Goal: Task Accomplishment & Management: Manage account settings

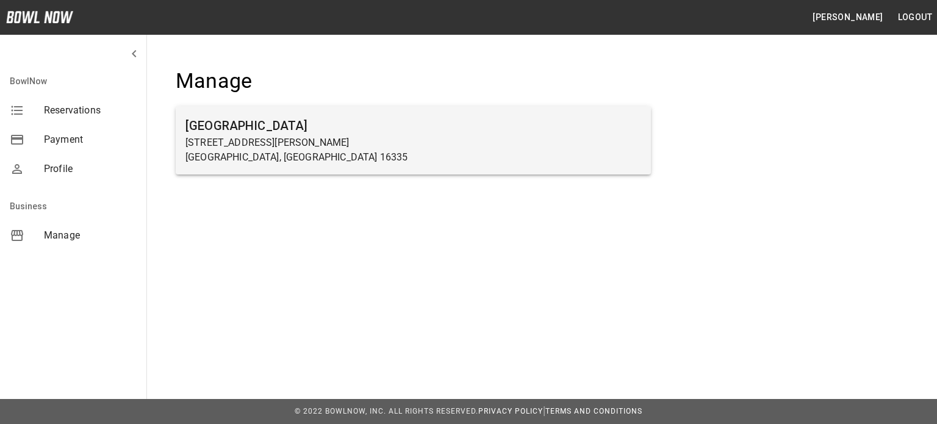
click at [261, 127] on h6 "[GEOGRAPHIC_DATA]" at bounding box center [413, 126] width 456 height 20
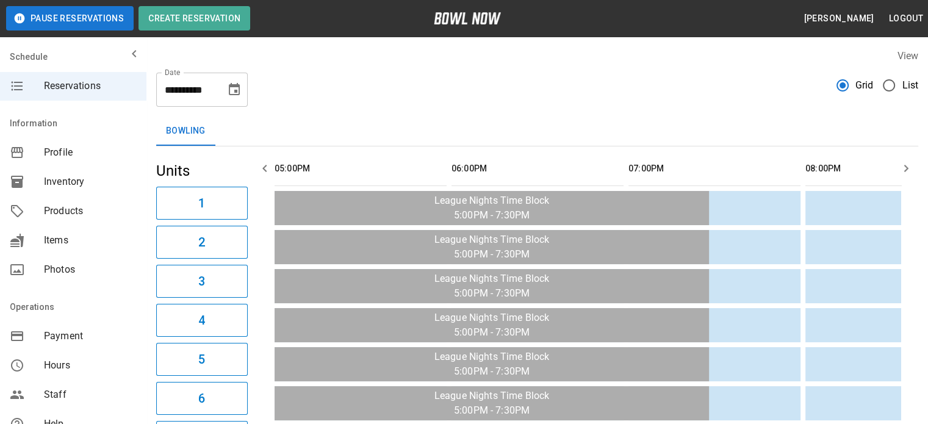
click at [908, 83] on span "List" at bounding box center [910, 85] width 16 height 15
click at [60, 209] on span "Products" at bounding box center [90, 211] width 93 height 15
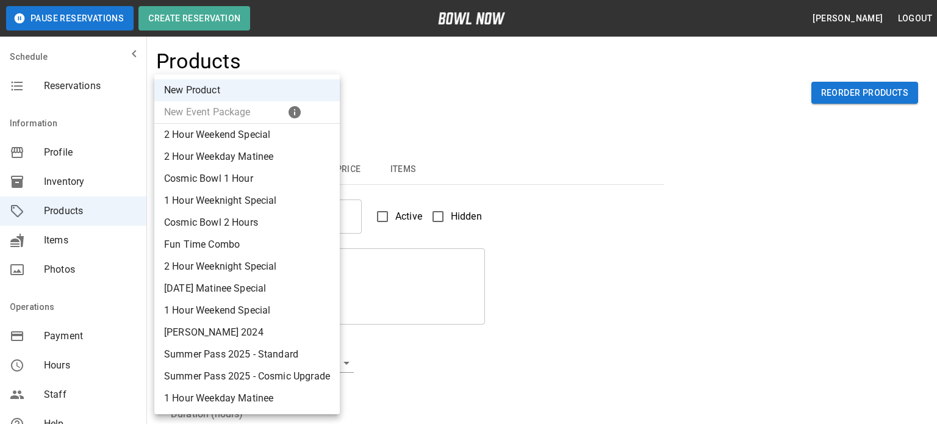
click at [437, 79] on div at bounding box center [468, 212] width 937 height 424
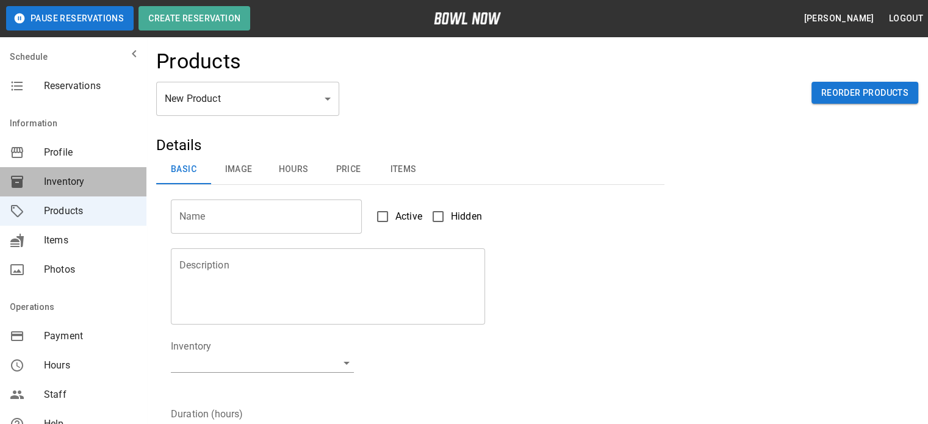
click at [91, 182] on span "Inventory" at bounding box center [90, 181] width 93 height 15
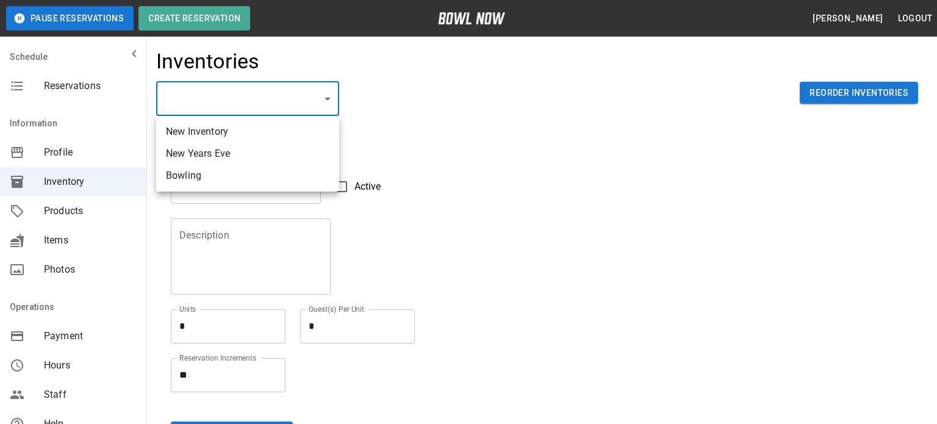
click at [259, 172] on li "Bowling" at bounding box center [247, 176] width 183 height 22
type input "**********"
type input "*******"
type textarea "**"
type textarea "*"
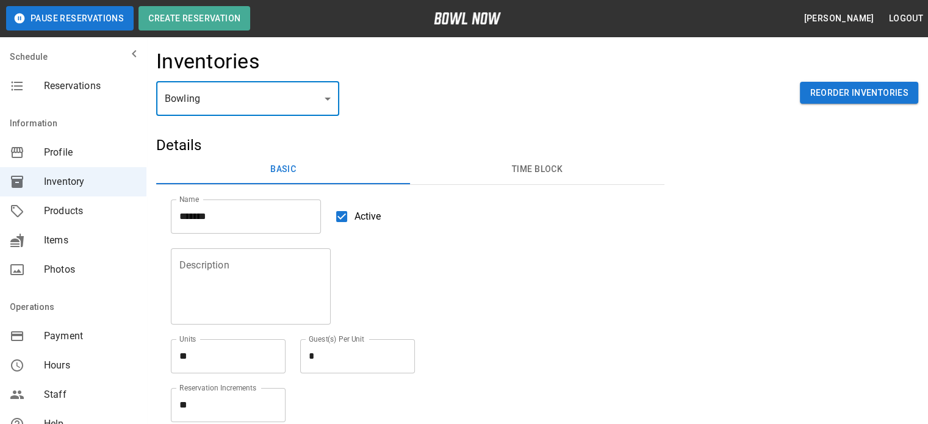
click at [558, 170] on button "Time Block" at bounding box center [537, 169] width 254 height 29
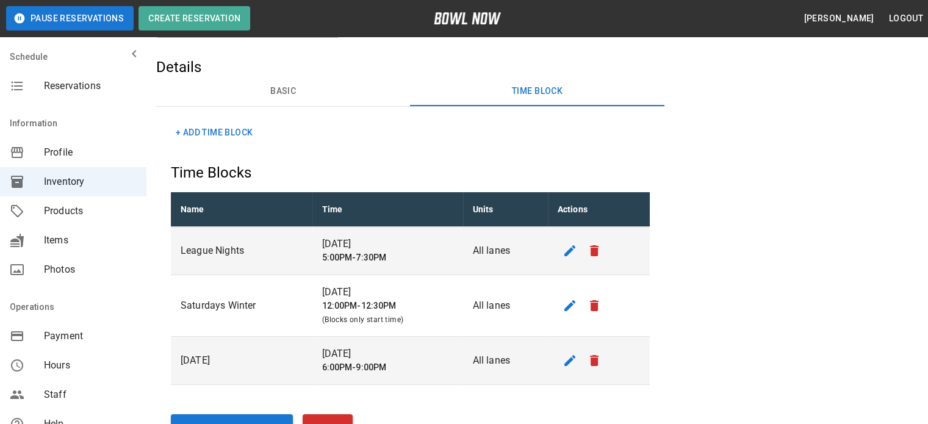
scroll to position [122, 0]
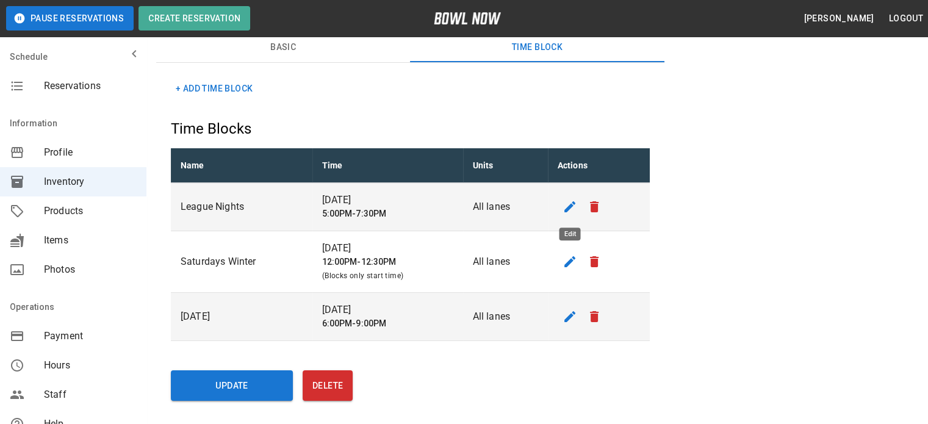
click at [570, 204] on icon "edit" at bounding box center [569, 206] width 15 height 15
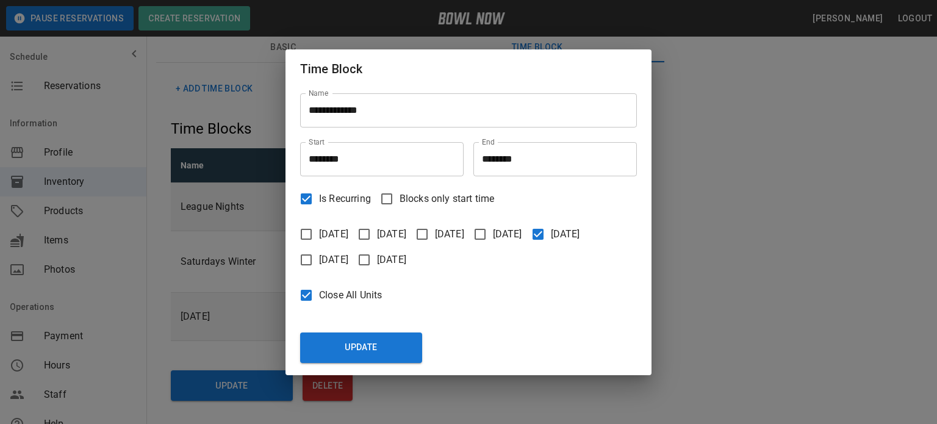
click at [360, 295] on span "Close All Units" at bounding box center [350, 295] width 63 height 15
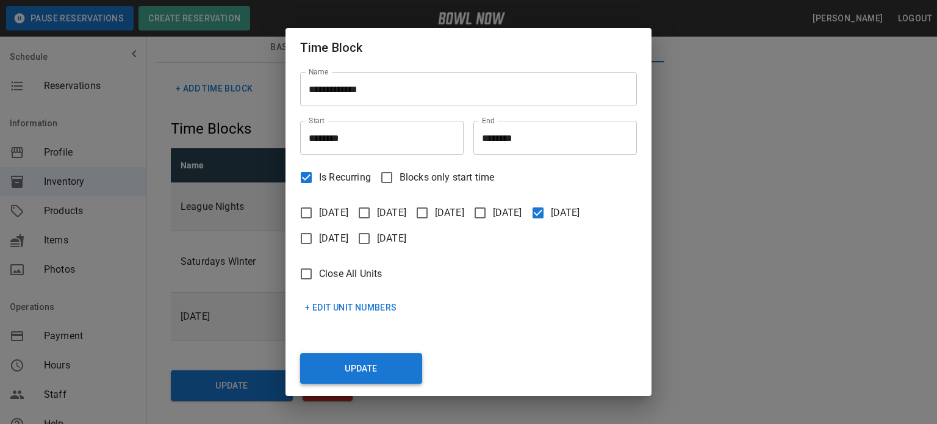
click at [366, 370] on button "Update" at bounding box center [361, 368] width 122 height 30
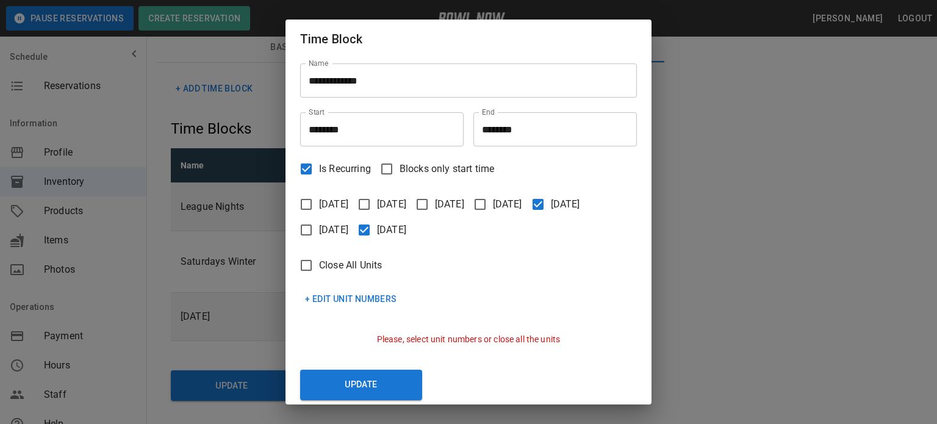
click at [551, 212] on span "[DATE]" at bounding box center [565, 204] width 29 height 15
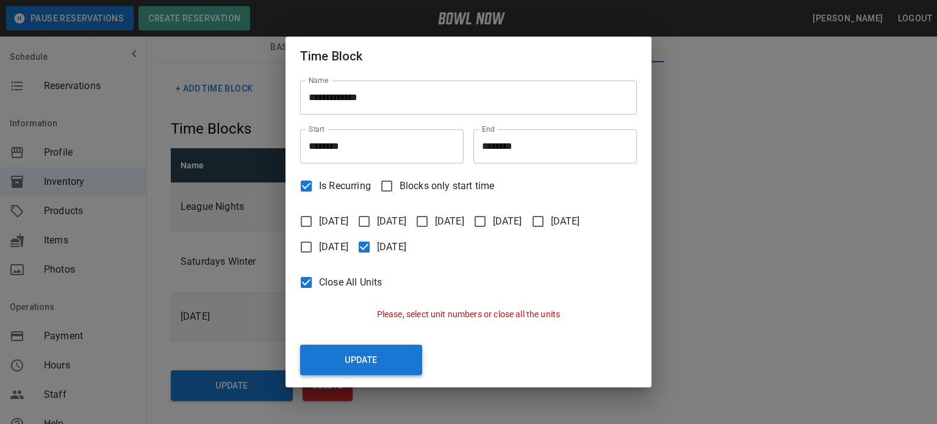
click at [342, 359] on button "Update" at bounding box center [361, 360] width 122 height 30
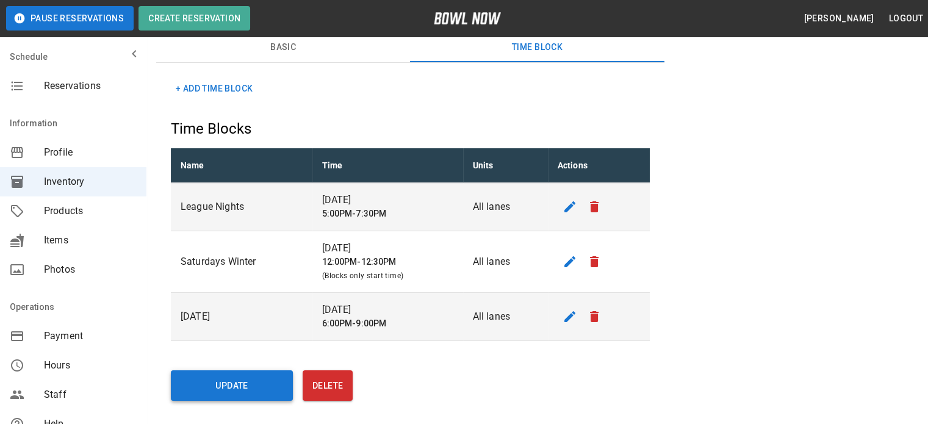
click at [230, 384] on button "Update" at bounding box center [232, 385] width 122 height 30
click at [65, 95] on div "Reservations" at bounding box center [73, 85] width 146 height 29
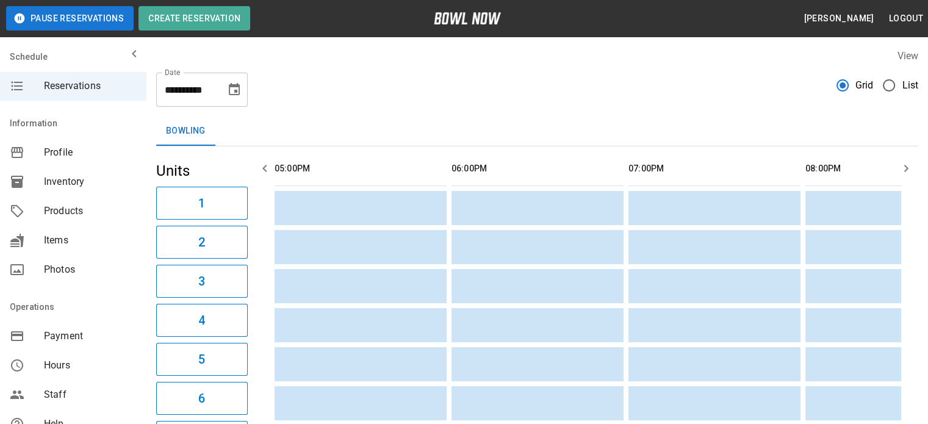
click at [910, 82] on span "List" at bounding box center [910, 85] width 16 height 15
